Goal: Transaction & Acquisition: Purchase product/service

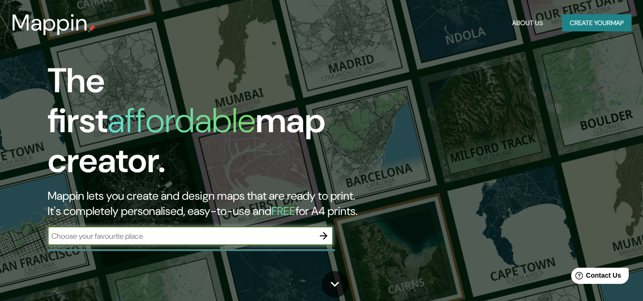
click at [192, 231] on input "text" at bounding box center [181, 236] width 266 height 11
type input "[GEOGRAPHIC_DATA]"
click at [324, 230] on icon "button" at bounding box center [323, 235] width 11 height 11
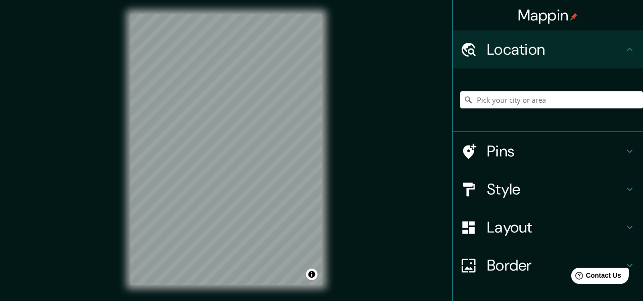
scroll to position [2, 0]
click at [529, 174] on div "Style" at bounding box center [547, 189] width 190 height 38
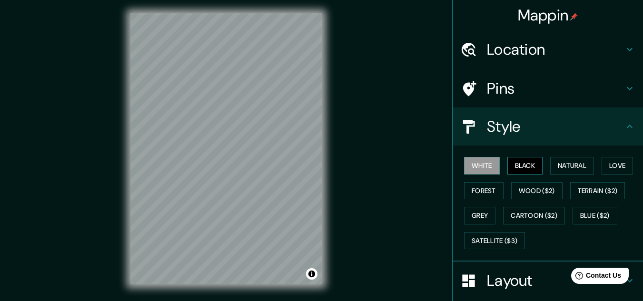
click at [511, 170] on button "Black" at bounding box center [525, 166] width 36 height 18
click at [565, 162] on button "Natural" at bounding box center [572, 166] width 44 height 18
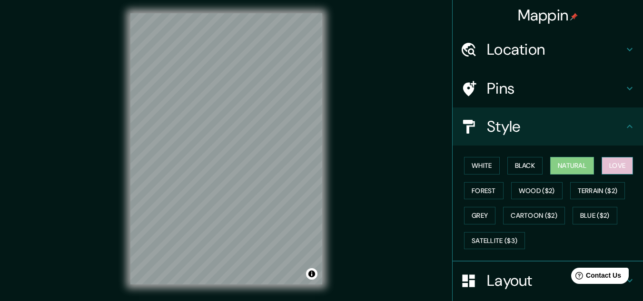
click at [607, 166] on button "Love" at bounding box center [616, 166] width 31 height 18
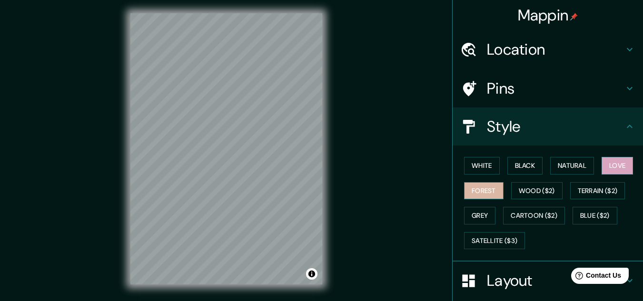
click at [477, 192] on button "Forest" at bounding box center [483, 191] width 39 height 18
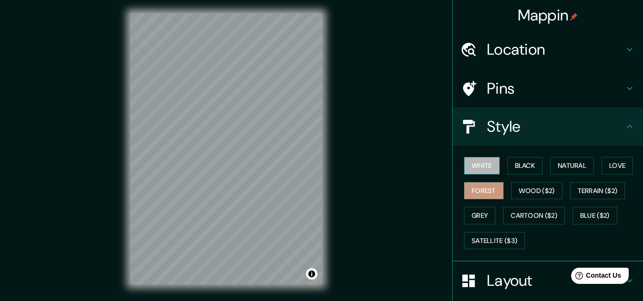
click at [467, 174] on button "White" at bounding box center [482, 166] width 36 height 18
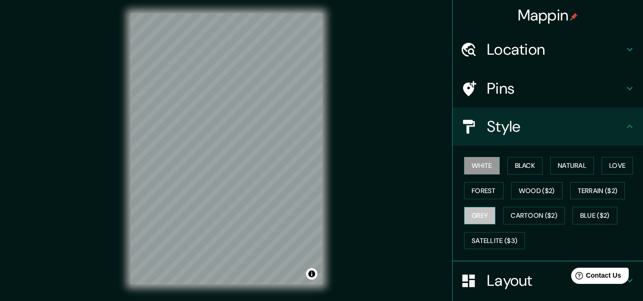
click at [482, 211] on button "Grey" at bounding box center [479, 216] width 31 height 18
click at [479, 164] on button "White" at bounding box center [482, 166] width 36 height 18
click at [540, 163] on div "White Black Natural Love Forest Wood ($2) Terrain ($2) Grey Cartoon ($2) Blue (…" at bounding box center [551, 203] width 183 height 100
click at [532, 168] on button "Black" at bounding box center [525, 166] width 36 height 18
click at [502, 115] on div "Style" at bounding box center [547, 127] width 190 height 38
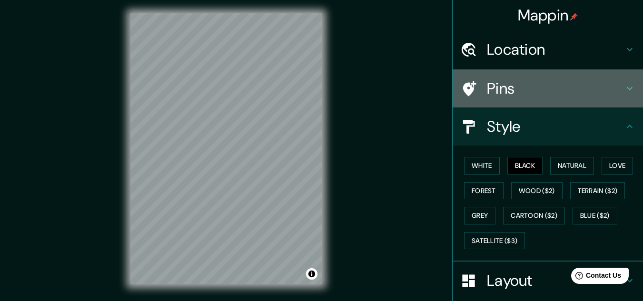
click at [508, 94] on h4 "Pins" at bounding box center [555, 88] width 137 height 19
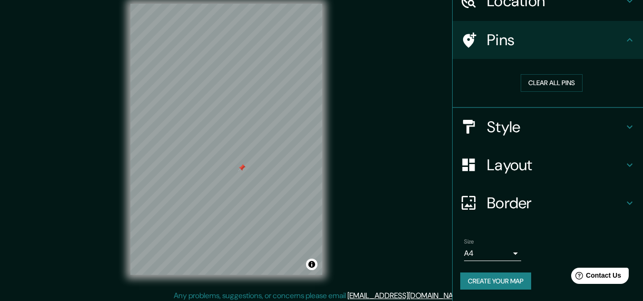
scroll to position [16, 0]
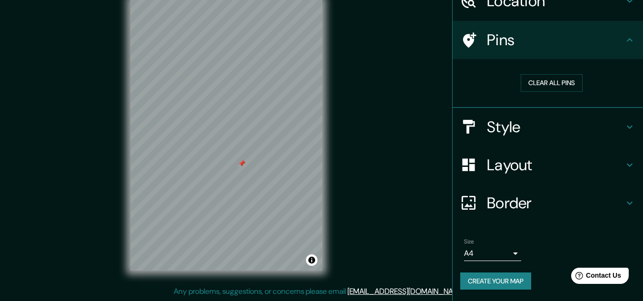
click at [616, 165] on h4 "Layout" at bounding box center [555, 165] width 137 height 19
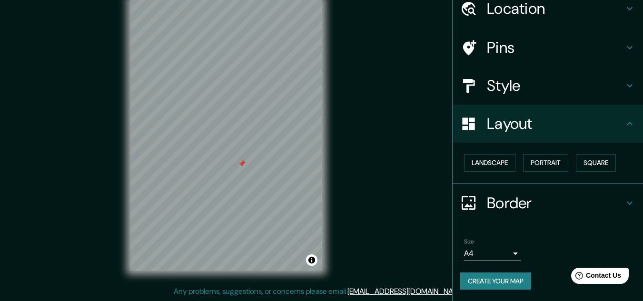
scroll to position [41, 0]
click at [578, 161] on button "Square" at bounding box center [596, 163] width 40 height 18
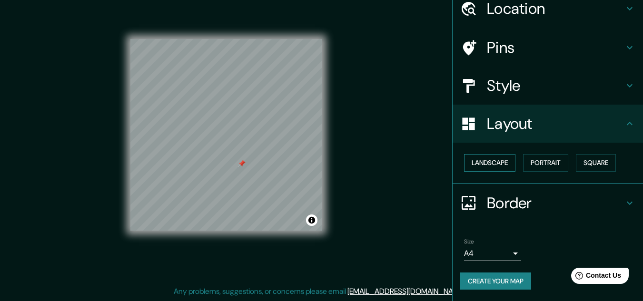
click at [489, 161] on button "Landscape" at bounding box center [489, 163] width 51 height 18
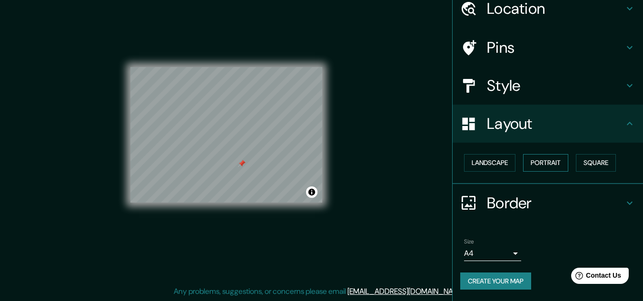
click at [537, 159] on button "Portrait" at bounding box center [545, 163] width 45 height 18
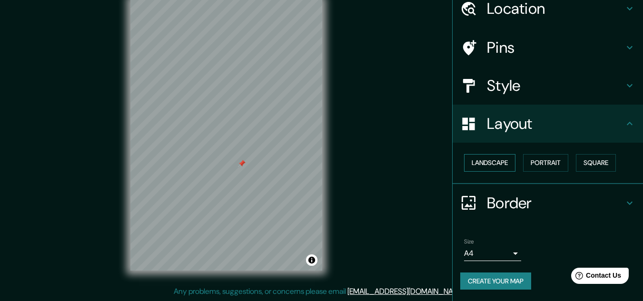
click at [499, 158] on button "Landscape" at bounding box center [489, 163] width 51 height 18
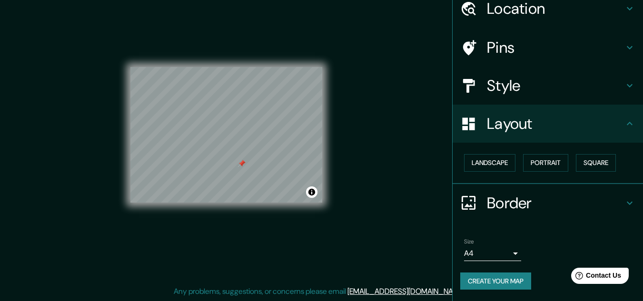
click at [551, 84] on h4 "Style" at bounding box center [555, 85] width 137 height 19
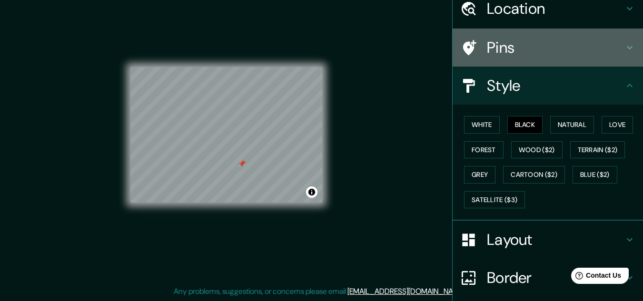
click at [559, 55] on h4 "Pins" at bounding box center [555, 47] width 137 height 19
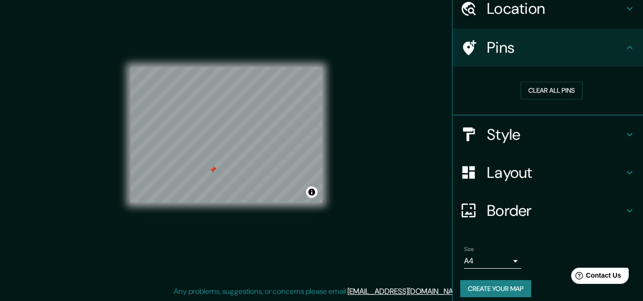
click at [372, 88] on div "Mappin Location Pins Clear all pins Style Layout Border Choose a border. Hint :…" at bounding box center [321, 142] width 643 height 317
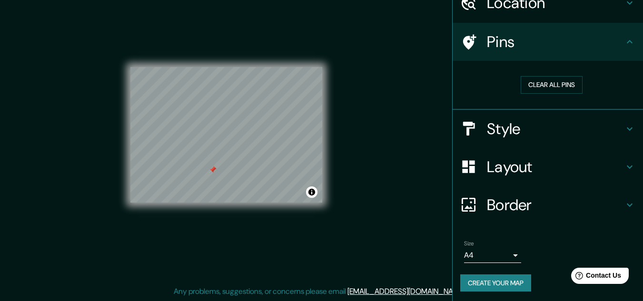
scroll to position [49, 0]
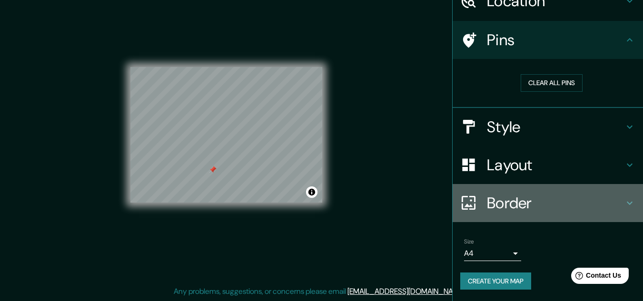
click at [534, 197] on h4 "Border" at bounding box center [555, 203] width 137 height 19
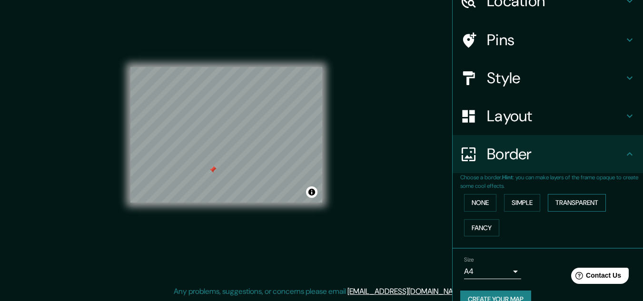
click at [552, 207] on button "Transparent" at bounding box center [577, 203] width 58 height 18
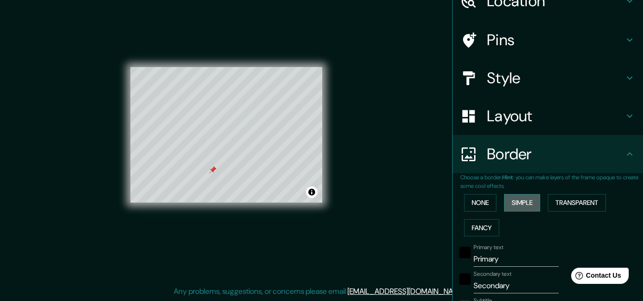
click at [521, 206] on button "Simple" at bounding box center [522, 203] width 36 height 18
click at [470, 206] on button "None" at bounding box center [480, 203] width 32 height 18
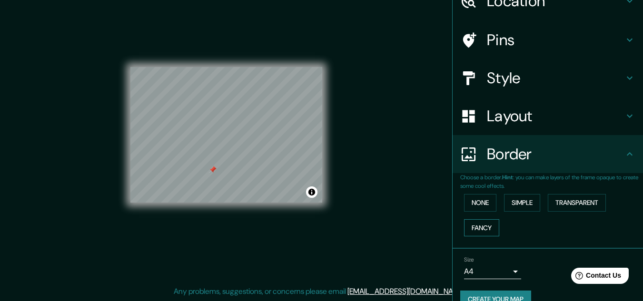
click at [473, 230] on button "Fancy" at bounding box center [481, 228] width 35 height 18
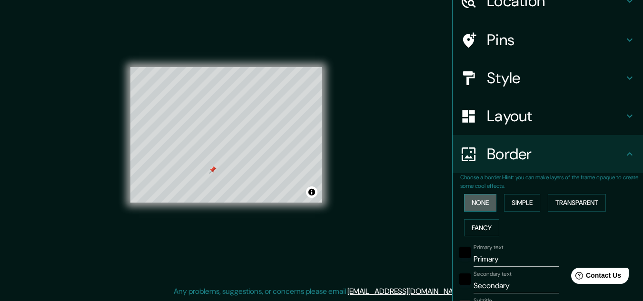
click at [474, 199] on button "None" at bounding box center [480, 203] width 32 height 18
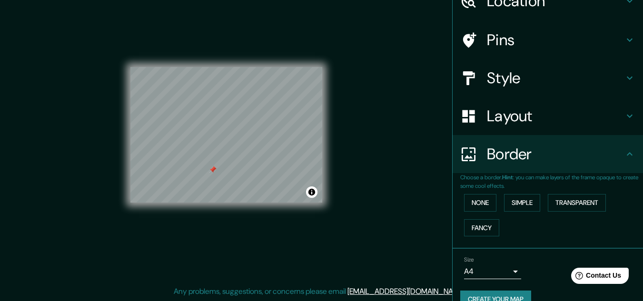
click at [490, 296] on button "Create your map" at bounding box center [495, 300] width 71 height 18
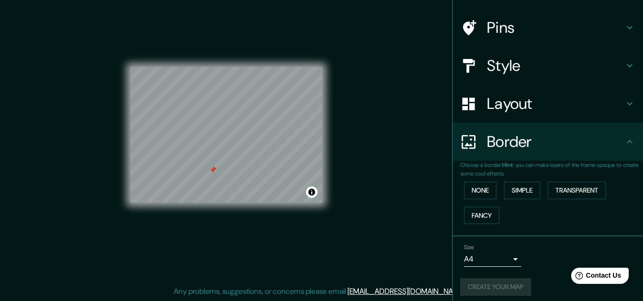
scroll to position [67, 0]
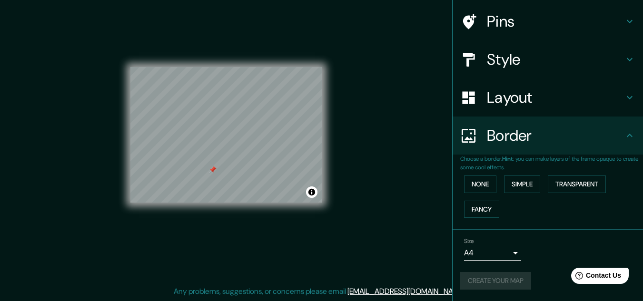
click at [492, 288] on div "Create your map" at bounding box center [547, 281] width 175 height 18
click at [514, 278] on button "Create your map" at bounding box center [495, 281] width 71 height 18
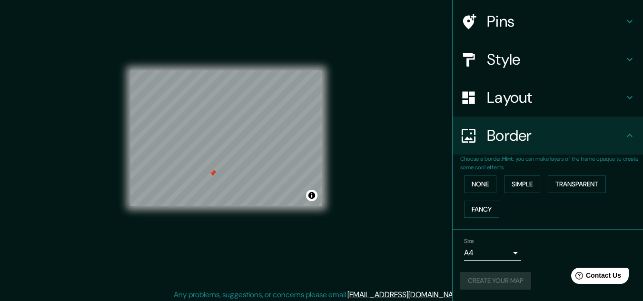
scroll to position [16, 0]
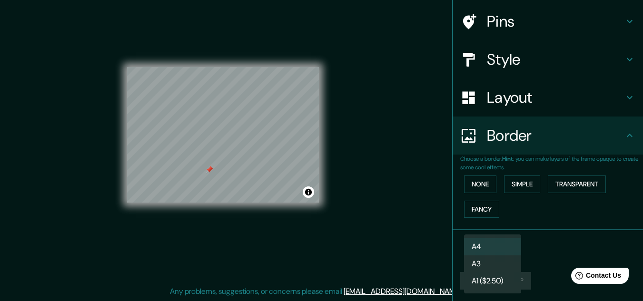
click at [509, 251] on body "Mappin Location Pins Style Layout Border Choose a border. Hint : you can make l…" at bounding box center [321, 134] width 643 height 301
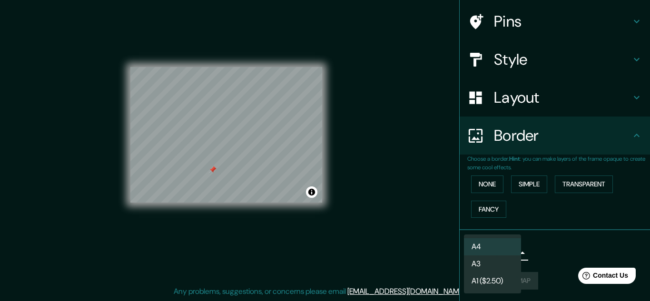
click at [509, 251] on li "A4" at bounding box center [492, 246] width 57 height 17
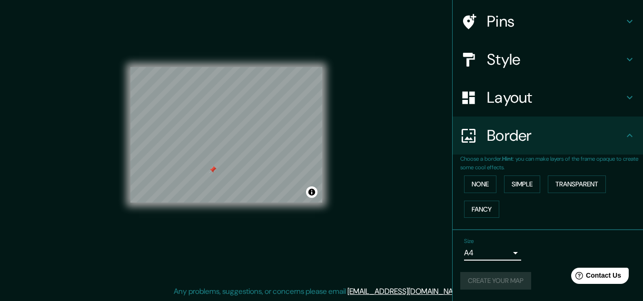
click at [512, 276] on div "Create your map" at bounding box center [547, 281] width 175 height 18
click at [313, 196] on button "Toggle attribution" at bounding box center [311, 191] width 11 height 11
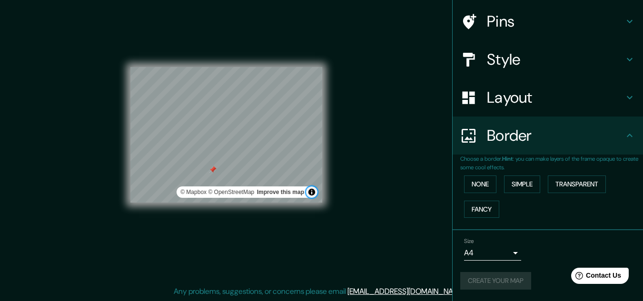
click at [313, 196] on button "Toggle attribution" at bounding box center [311, 191] width 11 height 11
click at [369, 213] on div "Mappin Location Pins Style Layout Border Choose a border. Hint : you can make l…" at bounding box center [321, 142] width 643 height 317
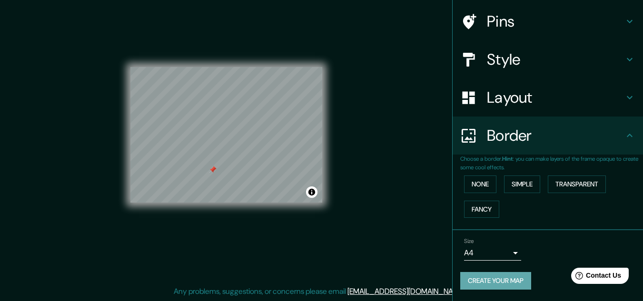
click at [511, 282] on button "Create your map" at bounding box center [495, 281] width 71 height 18
click at [432, 161] on div "Mappin Location Pins Style Layout Border Choose a border. Hint : you can make l…" at bounding box center [321, 142] width 643 height 317
click at [378, 178] on div "Mappin Location Pins Style Layout Border Choose a border. Hint : you can make l…" at bounding box center [321, 142] width 643 height 317
click at [384, 211] on div "Mappin Location Pins Style Layout Border Choose a border. Hint : you can make l…" at bounding box center [321, 142] width 643 height 317
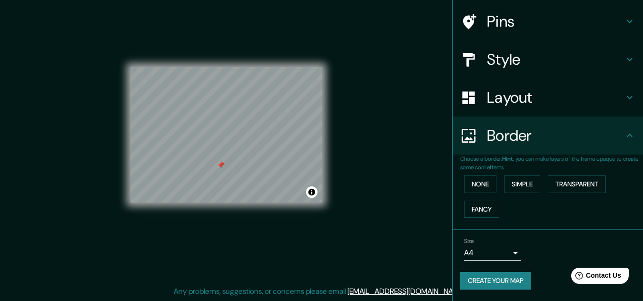
drag, startPoint x: 384, startPoint y: 211, endPoint x: 588, endPoint y: 145, distance: 214.1
click at [385, 211] on div "Mappin Location Pins Style Layout Border Choose a border. Hint : you can make l…" at bounding box center [321, 142] width 643 height 317
click at [486, 251] on body "Mappin Location Pins Style Layout Border Choose a border. Hint : you can make l…" at bounding box center [321, 134] width 643 height 301
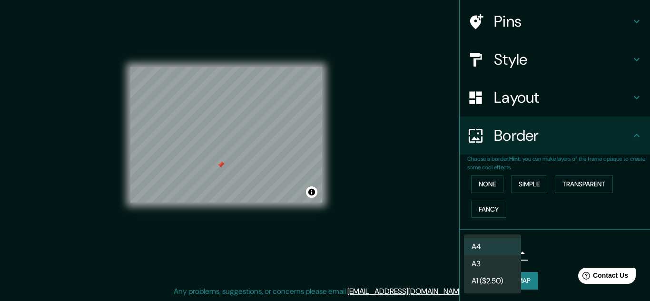
click at [490, 260] on li "A3" at bounding box center [492, 263] width 57 height 17
type input "a4"
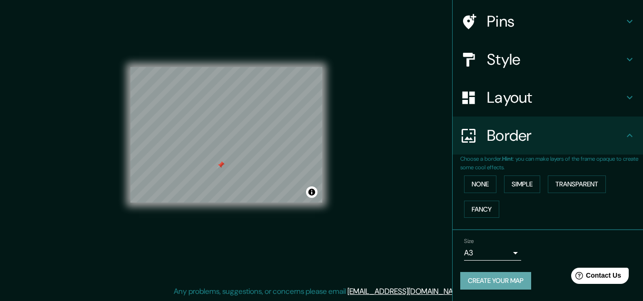
click at [491, 278] on button "Create your map" at bounding box center [495, 281] width 71 height 18
drag, startPoint x: 491, startPoint y: 278, endPoint x: 531, endPoint y: 262, distance: 42.9
click at [531, 262] on div "Size A3 a4" at bounding box center [547, 249] width 175 height 30
